Goal: Task Accomplishment & Management: Manage account settings

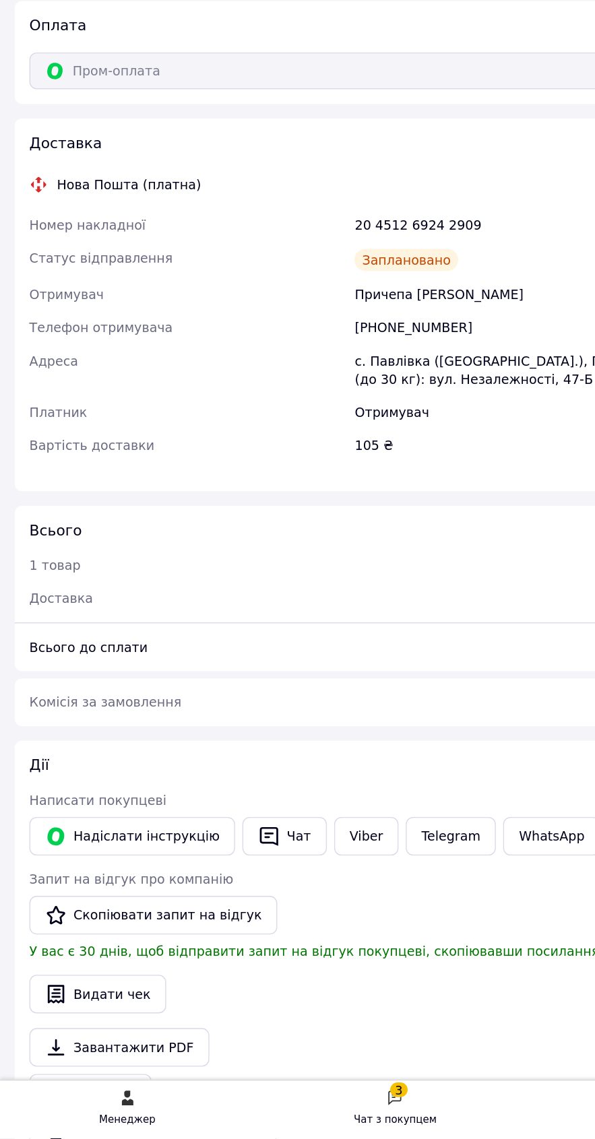
scroll to position [734, 0]
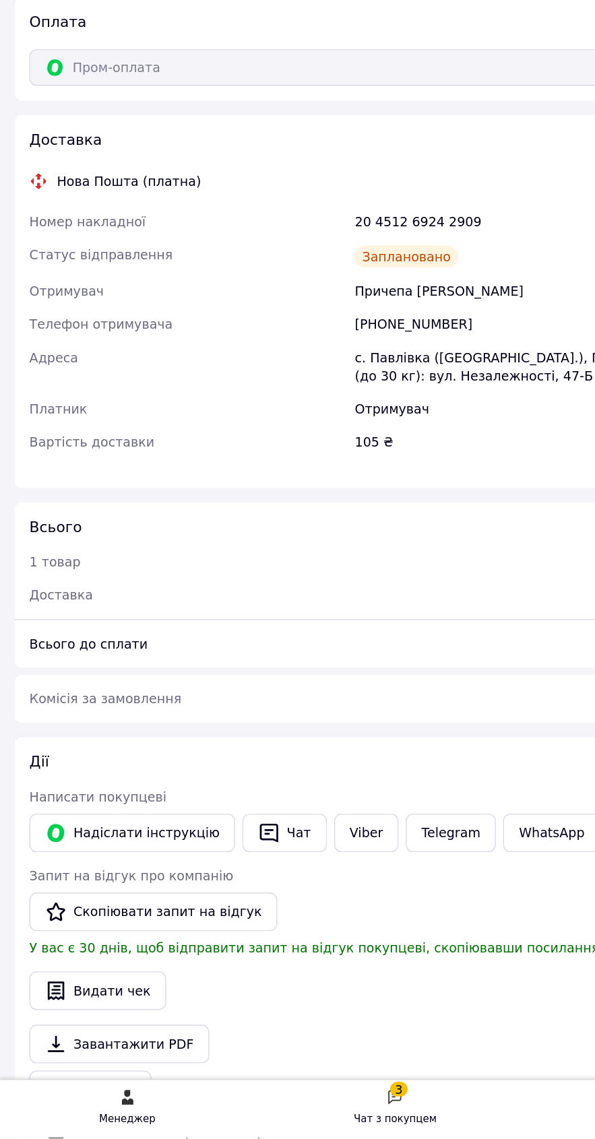
click at [392, 902] on link "WhatsApp" at bounding box center [404, 916] width 71 height 28
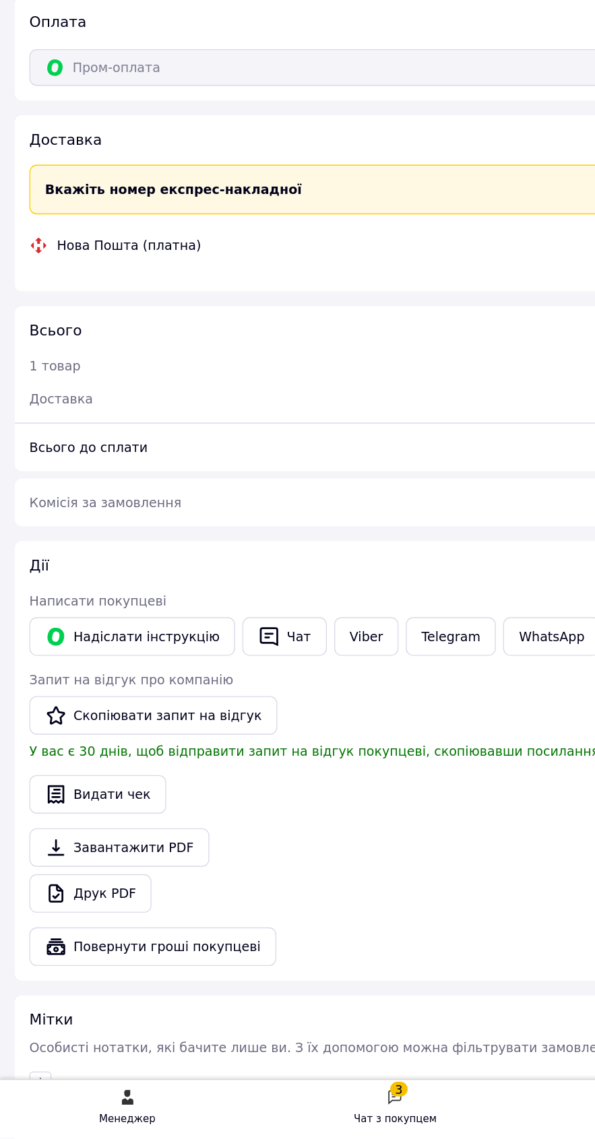
scroll to position [102, 0]
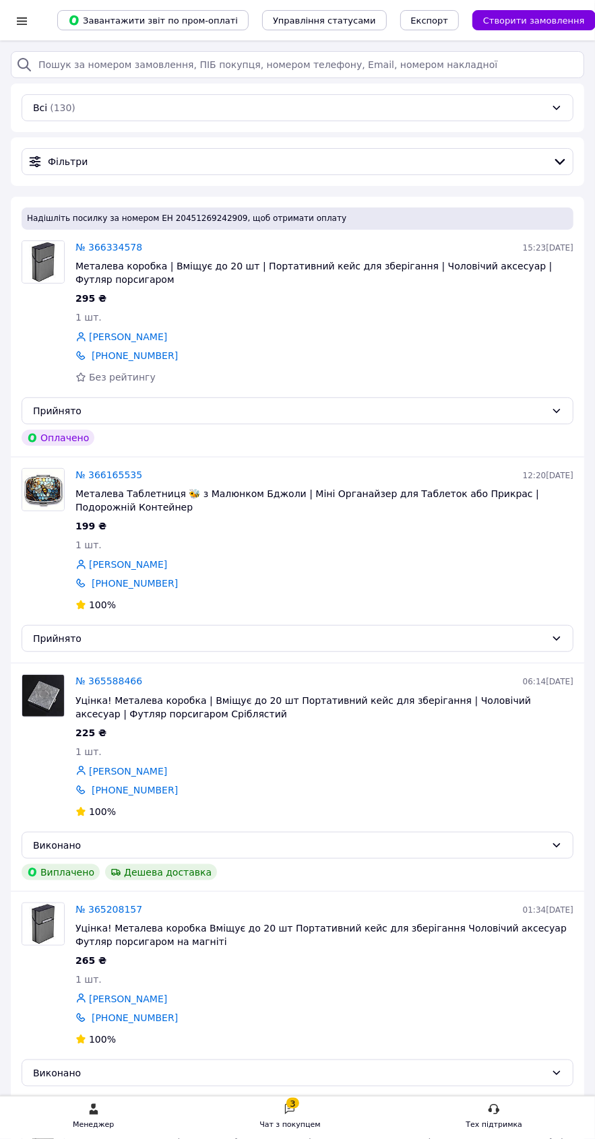
click at [106, 247] on link "№ 366334578" at bounding box center [108, 247] width 67 height 11
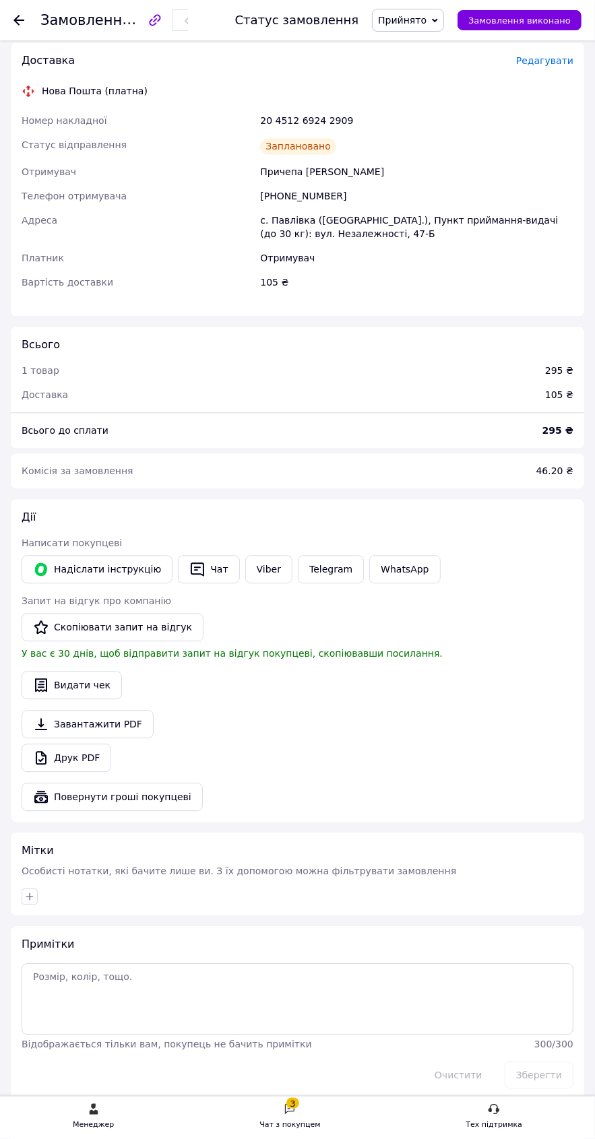
scroll to position [1102, 0]
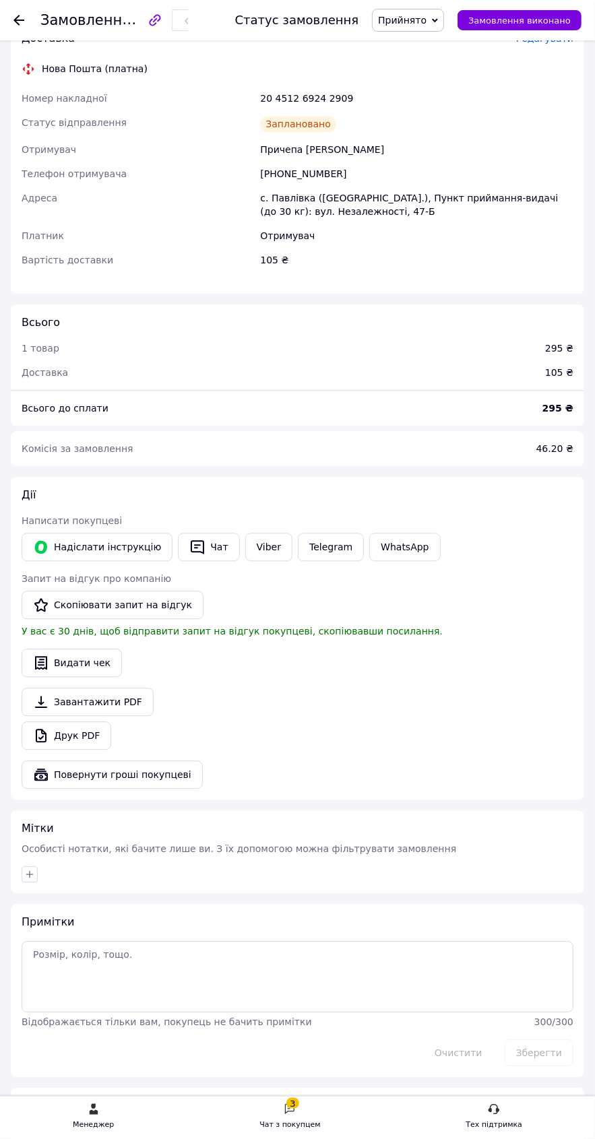
click at [189, 540] on icon "button" at bounding box center [197, 548] width 16 height 16
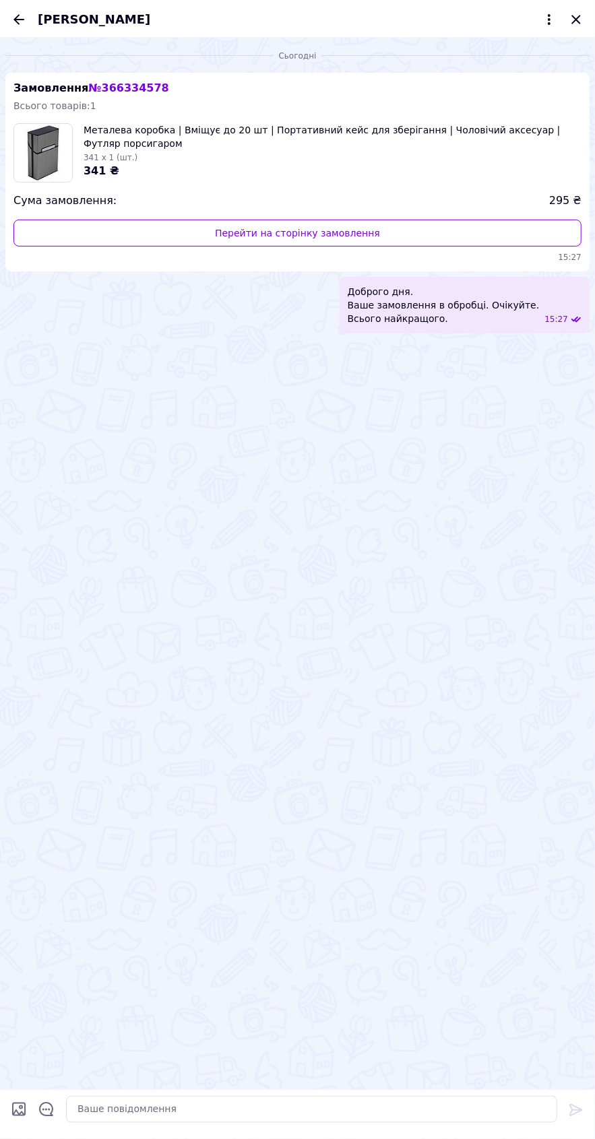
scroll to position [1228, 0]
paste textarea "ТТН 20451269242909"
type textarea "ТТН 20451269242909"
click at [571, 1114] on icon at bounding box center [576, 1110] width 16 height 16
